Goal: Navigation & Orientation: Go to known website

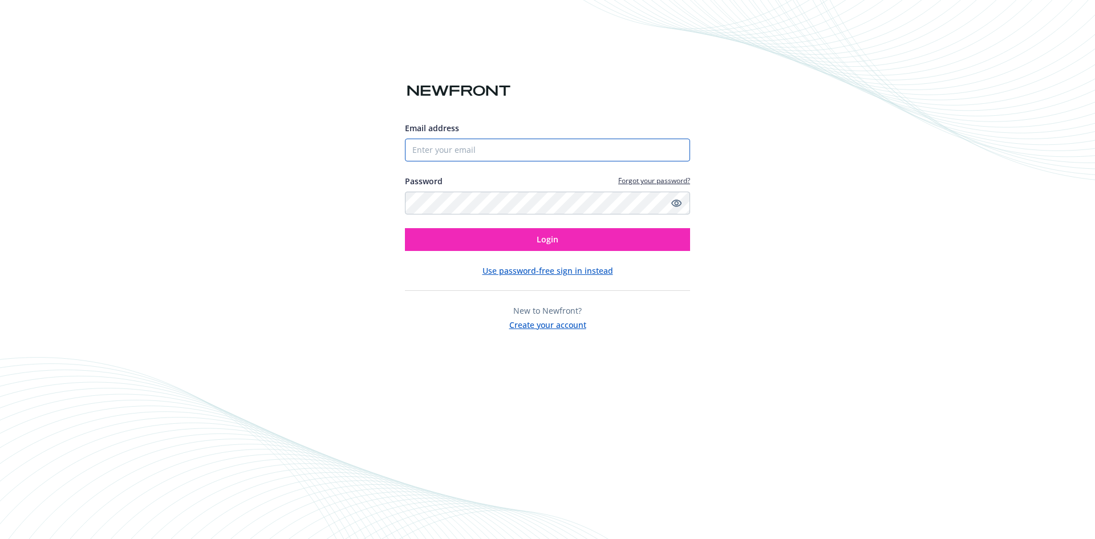
click at [499, 156] on input "Email address" at bounding box center [547, 150] width 285 height 23
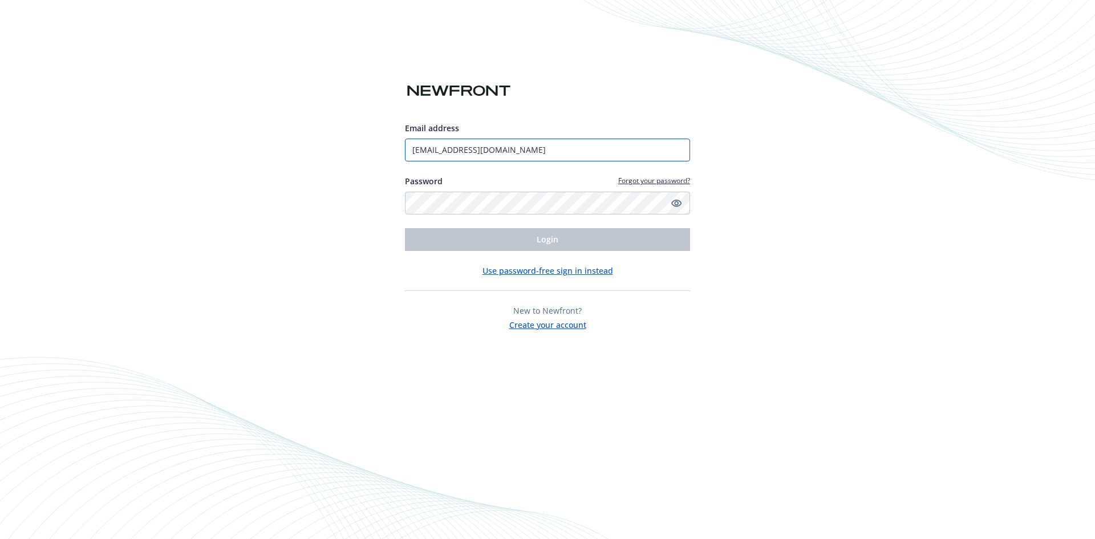
type input "[EMAIL_ADDRESS][DOMAIN_NAME]"
click at [567, 273] on button "Use password-free sign in instead" at bounding box center [548, 271] width 131 height 12
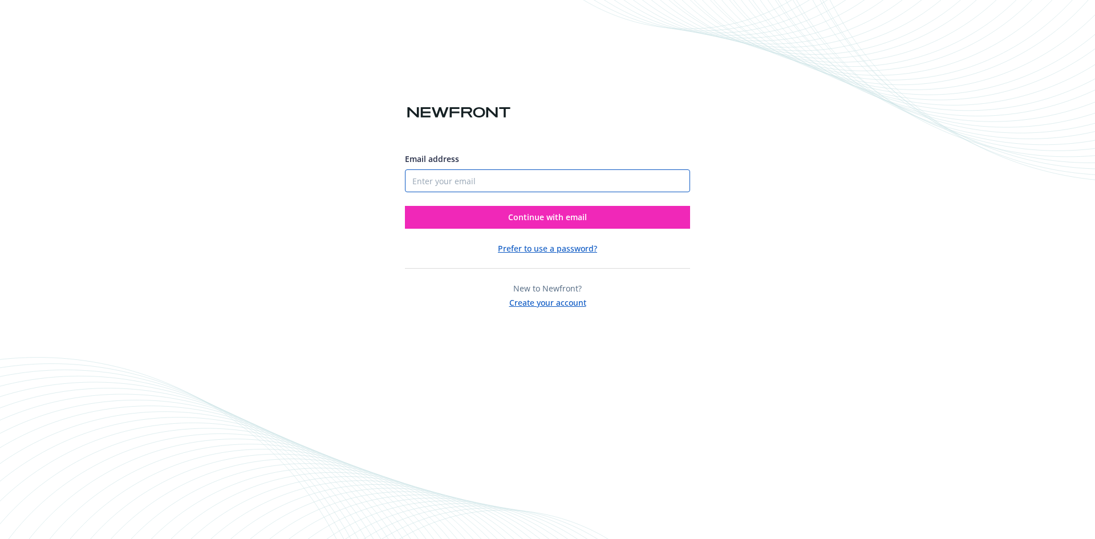
click at [490, 176] on input "Email address" at bounding box center [547, 180] width 285 height 23
type input "[EMAIL_ADDRESS][DOMAIN_NAME]"
click at [577, 222] on button "Continue with email" at bounding box center [547, 217] width 285 height 23
